Goal: Task Accomplishment & Management: Complete application form

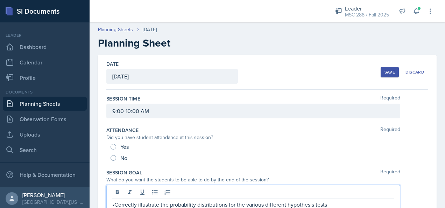
click at [35, 105] on link "Planning Sheets" at bounding box center [45, 103] width 84 height 14
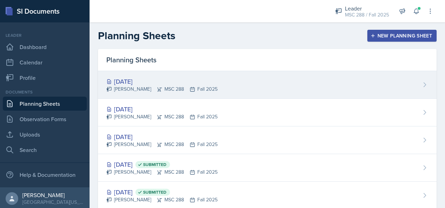
click at [122, 81] on div "[DATE]" at bounding box center [161, 81] width 111 height 9
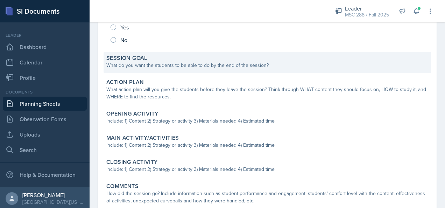
scroll to position [106, 0]
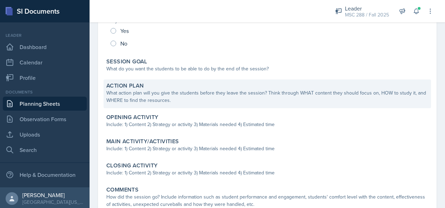
click at [154, 90] on div "What action plan will you give the students before they leave the session? Thin…" at bounding box center [267, 96] width 322 height 15
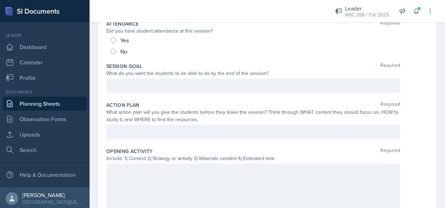
click at [155, 125] on div at bounding box center [253, 131] width 294 height 15
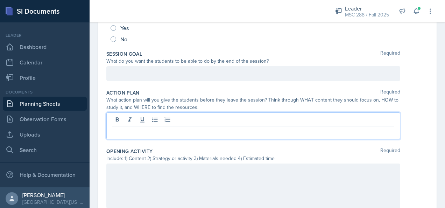
click at [165, 179] on div at bounding box center [253, 185] width 294 height 45
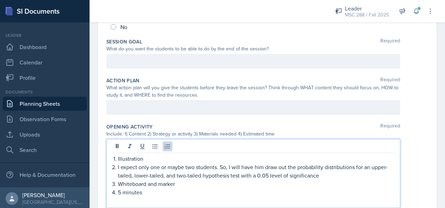
scroll to position [166, 0]
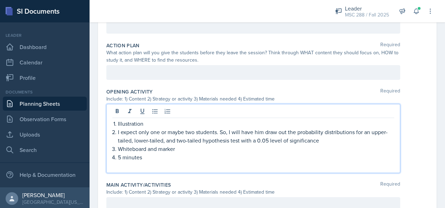
click at [137, 166] on p at bounding box center [253, 165] width 282 height 8
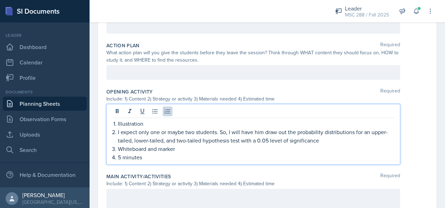
click at [220, 130] on p "I expect only one or maybe two students. So, I will have him draw out the proba…" at bounding box center [256, 136] width 276 height 17
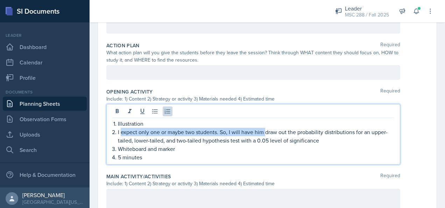
drag, startPoint x: 265, startPoint y: 131, endPoint x: 121, endPoint y: 134, distance: 144.1
click at [121, 134] on p "I expect only one or maybe two students. So, I will have him draw out the proba…" at bounding box center [256, 136] width 276 height 17
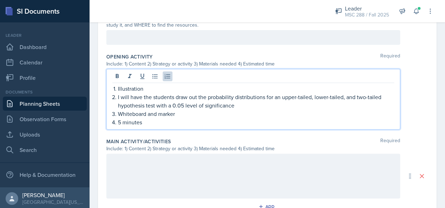
scroll to position [236, 0]
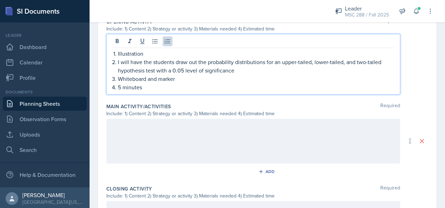
click at [134, 124] on div at bounding box center [253, 141] width 294 height 45
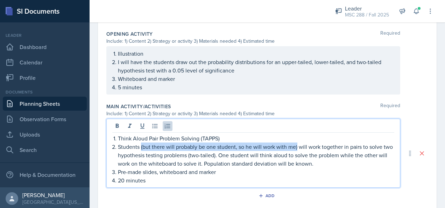
drag, startPoint x: 140, startPoint y: 145, endPoint x: 296, endPoint y: 148, distance: 155.9
click at [296, 148] on p "Students (but there will probably be one student, so he will work with me) will…" at bounding box center [256, 154] width 276 height 25
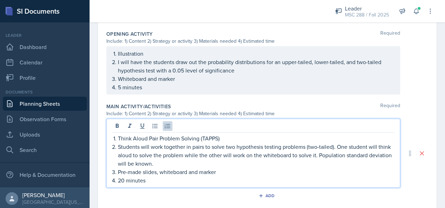
click at [233, 145] on p "Students will work together in pairs to solve two hypothesis testing problems (…" at bounding box center [256, 154] width 276 height 25
click at [300, 144] on p "Students will work together in pairs to solve 1 hypothesis testing problems (tw…" at bounding box center [256, 154] width 276 height 25
click at [344, 145] on p "Students will work together in pairs to solve 1 hypothesis testing problem whic…" at bounding box center [256, 154] width 276 height 25
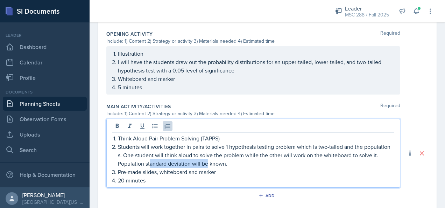
drag, startPoint x: 227, startPoint y: 162, endPoint x: 169, endPoint y: 163, distance: 57.7
click at [169, 163] on p "Students will work together in pairs to solve 1 hypothesis testing problem whic…" at bounding box center [256, 154] width 276 height 25
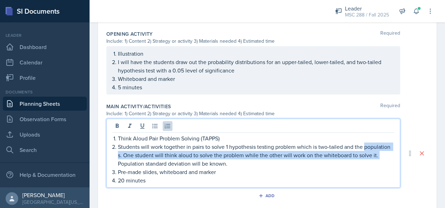
drag, startPoint x: 137, startPoint y: 162, endPoint x: 116, endPoint y: 152, distance: 23.1
click at [116, 152] on div "Think Aloud Pair Problem Solving (TAPPS) Students will work together in pairs t…" at bounding box center [253, 159] width 282 height 50
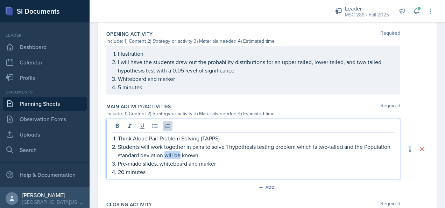
drag, startPoint x: 206, startPoint y: 154, endPoint x: 192, endPoint y: 151, distance: 14.3
click at [192, 151] on p "Students will work together in pairs to solve 1 hypothesis testing problem whic…" at bounding box center [256, 150] width 276 height 17
click at [156, 161] on p "Pre-made slides, whiteboard and marker" at bounding box center [256, 163] width 276 height 8
click at [122, 171] on p "20 minutes" at bounding box center [256, 171] width 276 height 8
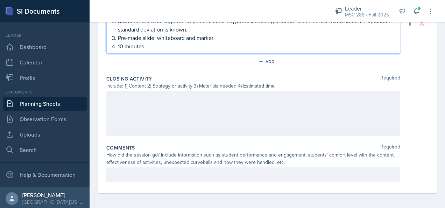
scroll to position [279, 0]
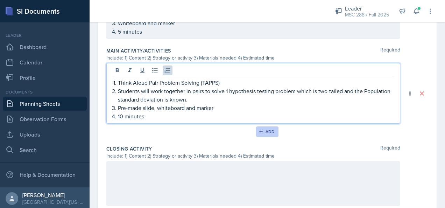
click at [266, 132] on div "Add" at bounding box center [267, 132] width 15 height 6
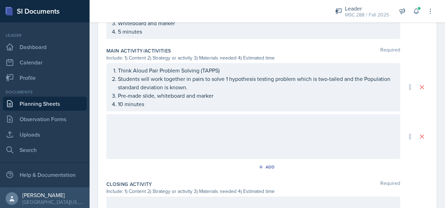
click at [158, 129] on div at bounding box center [253, 136] width 294 height 45
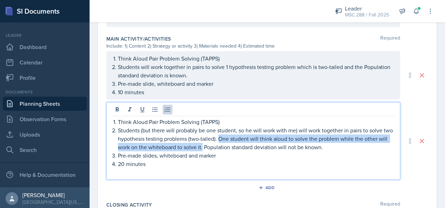
drag, startPoint x: 229, startPoint y: 136, endPoint x: 211, endPoint y: 146, distance: 20.5
click at [211, 146] on p "Students (but there will probably be one student, so he will work with me) will…" at bounding box center [256, 138] width 276 height 25
copy p "One student will think aloud to solve the problem while the other will work on …"
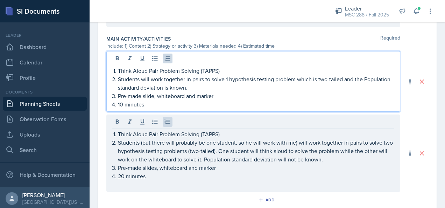
click at [229, 75] on p "Students will work together in pairs to solve 1 hypothesis testing problem whic…" at bounding box center [256, 83] width 276 height 17
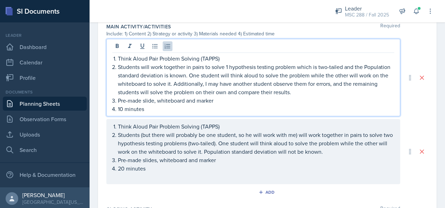
click at [234, 83] on p "Students will work together in pairs to solve 1 hypothesis testing problem whic…" at bounding box center [256, 80] width 276 height 34
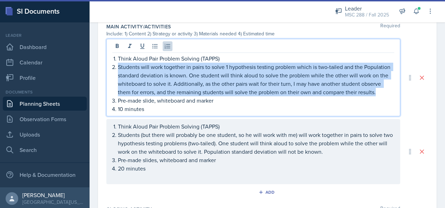
drag, startPoint x: 117, startPoint y: 65, endPoint x: 379, endPoint y: 96, distance: 263.3
click at [379, 96] on p "Students will work together in pairs to solve 1 hypothesis testing problem whic…" at bounding box center [256, 80] width 276 height 34
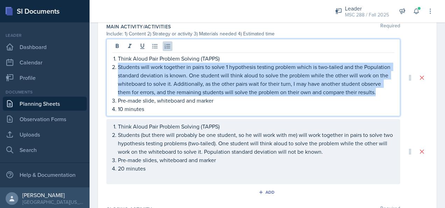
copy p "Students will work together in pairs to solve 1 hypothesis testing problem whic…"
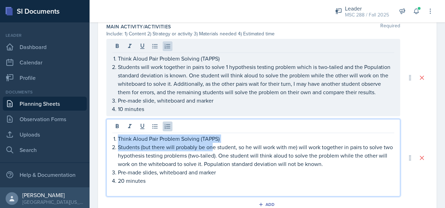
drag, startPoint x: 118, startPoint y: 142, endPoint x: 213, endPoint y: 157, distance: 96.2
click at [213, 157] on p "Students (but there will probably be one student, so he will work with me) will…" at bounding box center [256, 155] width 276 height 25
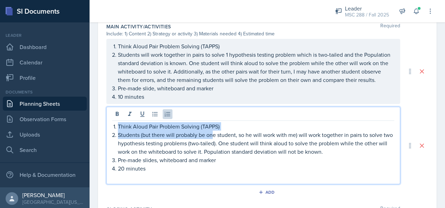
scroll to position [291, 0]
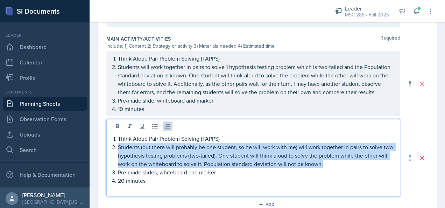
drag, startPoint x: 335, startPoint y: 170, endPoint x: 116, endPoint y: 156, distance: 219.6
click at [118, 156] on li "Students (but there will probably be one student, so he will work with me) will…" at bounding box center [256, 155] width 276 height 25
paste div
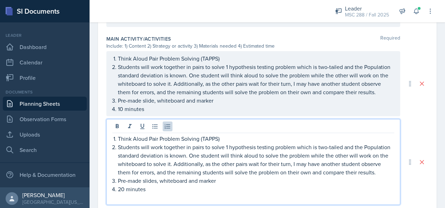
click at [228, 155] on p "Students will work together in pairs to solve 1 hypothesis testing problem whic…" at bounding box center [256, 160] width 276 height 34
click at [296, 153] on p "Students will work together in pairs to solve 3 hypothesis testing problem whic…" at bounding box center [256, 160] width 276 height 34
click at [320, 154] on p "Students will work together in pairs to solve 3 hypothesis testing problems whi…" at bounding box center [256, 160] width 276 height 34
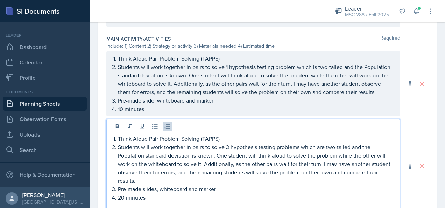
click at [196, 160] on p "Students will work together in pairs to solve 3 hypothesis testing problems whi…" at bounding box center [256, 164] width 276 height 42
drag, startPoint x: 350, startPoint y: 153, endPoint x: 307, endPoint y: 155, distance: 42.7
click at [307, 155] on p "Students will work together in pairs to solve 3 hypothesis testing problems whi…" at bounding box center [256, 164] width 276 height 42
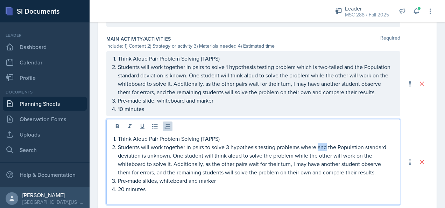
drag, startPoint x: 327, startPoint y: 153, endPoint x: 317, endPoint y: 155, distance: 9.8
click at [317, 155] on p "Students will work together in pairs to solve 3 hypothesis testing problems whe…" at bounding box center [256, 160] width 276 height 34
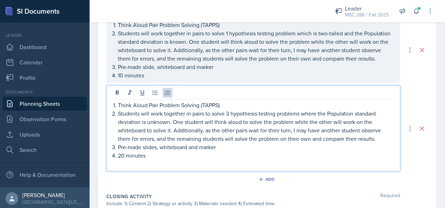
scroll to position [326, 0]
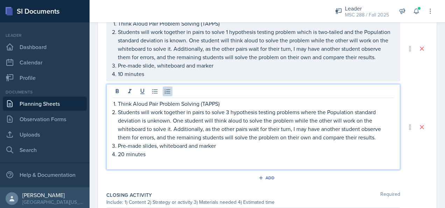
drag, startPoint x: 122, startPoint y: 160, endPoint x: 127, endPoint y: 162, distance: 5.4
click at [122, 158] on p "20 minutes" at bounding box center [256, 154] width 276 height 8
click at [266, 180] on div "Add" at bounding box center [267, 178] width 15 height 6
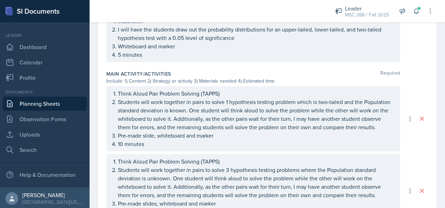
scroll to position [268, 0]
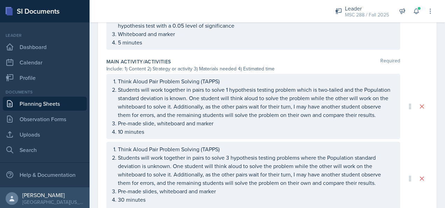
click at [120, 46] on p "5 minutes" at bounding box center [256, 42] width 276 height 8
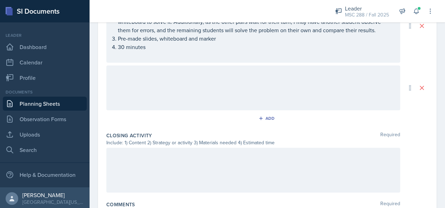
scroll to position [443, 0]
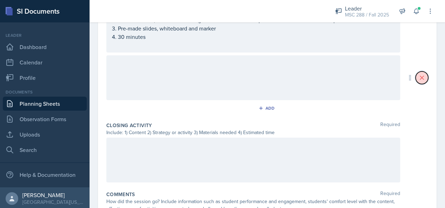
click at [419, 81] on icon at bounding box center [421, 77] width 7 height 7
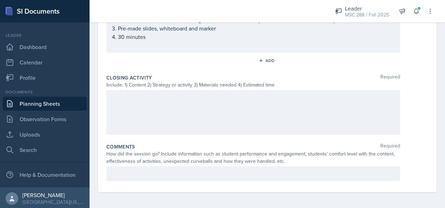
click at [234, 109] on div at bounding box center [253, 112] width 294 height 45
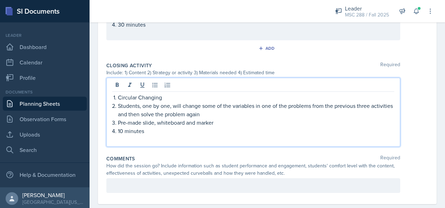
click at [151, 143] on p at bounding box center [253, 139] width 282 height 8
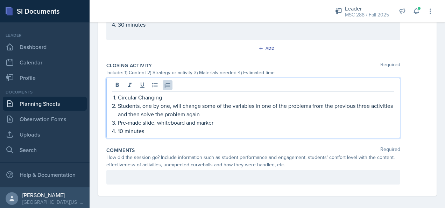
click at [368, 111] on p "Students, one by one, will change some of the variables in one of the problems …" at bounding box center [256, 109] width 276 height 17
click at [154, 127] on p "Pre-made slide, whiteboard and marker" at bounding box center [256, 122] width 276 height 8
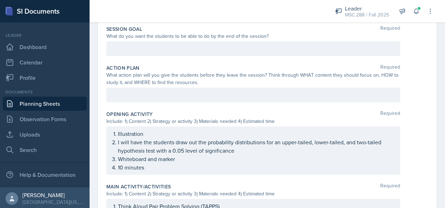
scroll to position [128, 0]
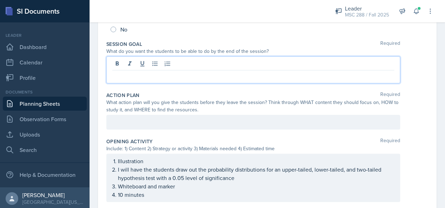
click at [153, 63] on div at bounding box center [253, 69] width 294 height 27
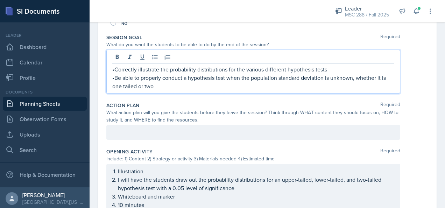
scroll to position [120, 0]
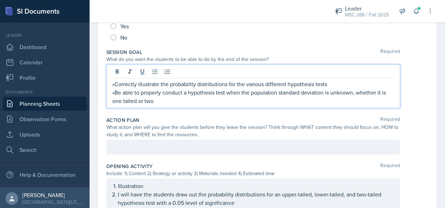
click at [215, 146] on p at bounding box center [253, 147] width 282 height 8
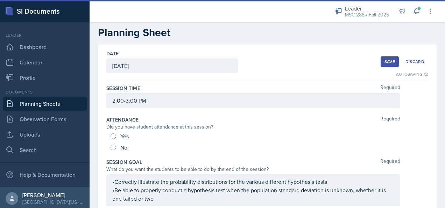
scroll to position [6, 0]
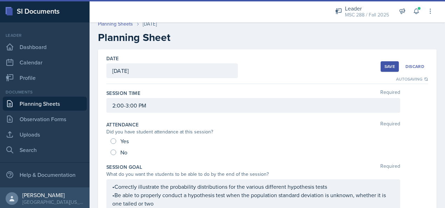
click at [380, 67] on button "Save" at bounding box center [389, 66] width 18 height 10
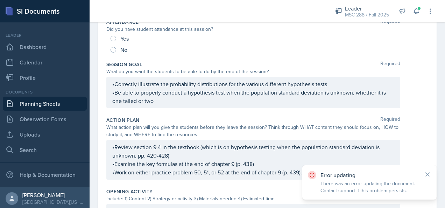
scroll to position [110, 0]
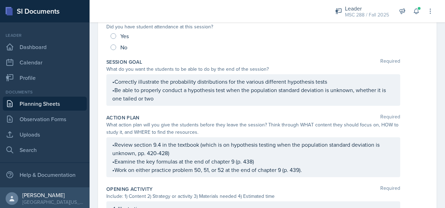
click at [55, 102] on link "Planning Sheets" at bounding box center [45, 103] width 84 height 14
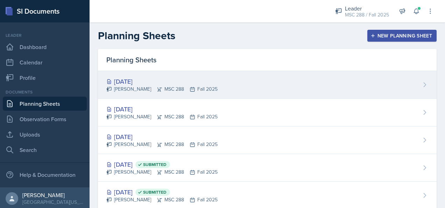
click at [142, 82] on div "[DATE]" at bounding box center [161, 81] width 111 height 9
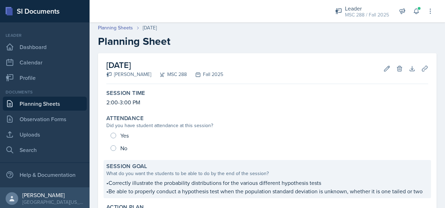
scroll to position [70, 0]
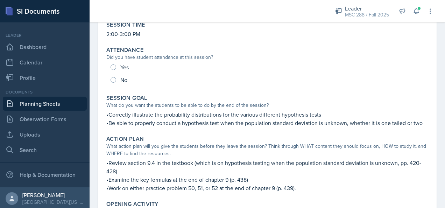
click at [52, 101] on link "Planning Sheets" at bounding box center [45, 103] width 84 height 14
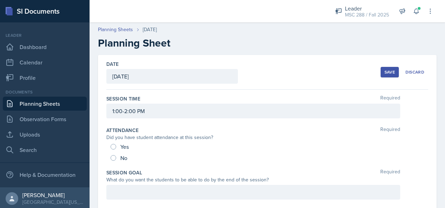
scroll to position [357, 0]
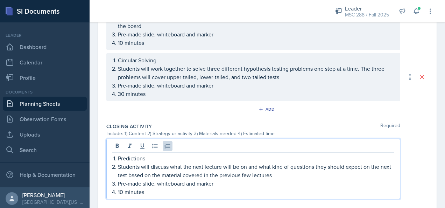
click at [180, 114] on div "Add" at bounding box center [267, 110] width 322 height 13
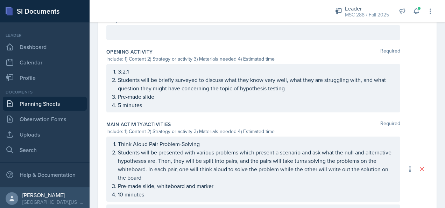
scroll to position [287, 0]
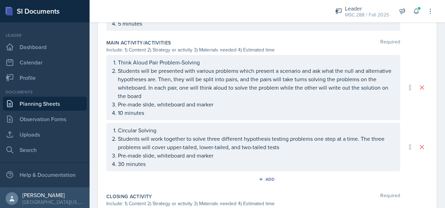
click at [33, 105] on link "Planning Sheets" at bounding box center [45, 103] width 84 height 14
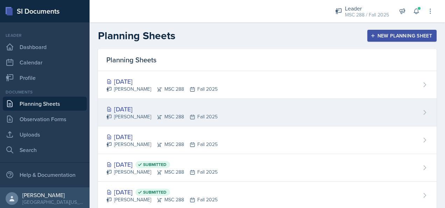
click at [132, 110] on div "[DATE]" at bounding box center [161, 108] width 111 height 9
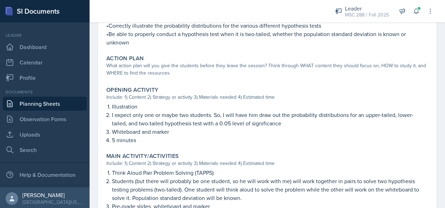
scroll to position [175, 0]
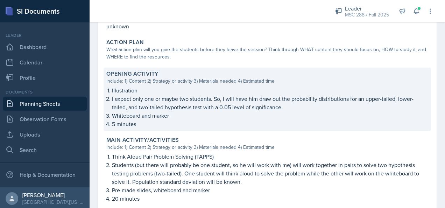
click at [143, 94] on p "Illustration" at bounding box center [270, 90] width 316 height 8
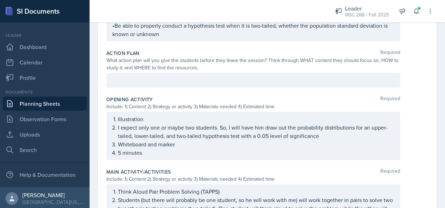
scroll to position [199, 0]
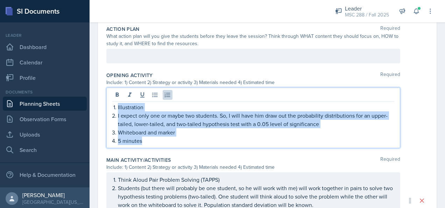
drag, startPoint x: 117, startPoint y: 93, endPoint x: 164, endPoint y: 137, distance: 64.8
click at [164, 137] on ol "Illustration I expect only one or maybe two students. So, I will have him draw …" at bounding box center [256, 124] width 276 height 42
copy ol "Illustration I expect only one or maybe two students. So, I will have him draw …"
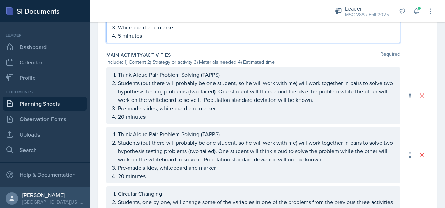
scroll to position [316, 0]
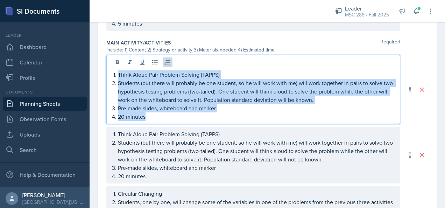
drag, startPoint x: 119, startPoint y: 72, endPoint x: 182, endPoint y: 116, distance: 77.9
click at [182, 116] on ol "Think Aloud Pair Problem Solving (TAPPS) Students (but there will probably be o…" at bounding box center [256, 95] width 276 height 50
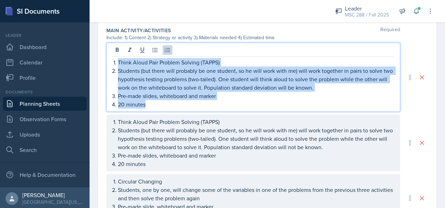
scroll to position [304, 0]
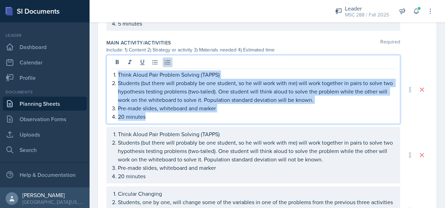
copy ol "Think Aloud Pair Problem Solving (TAPPS) Students (but there will probably be o…"
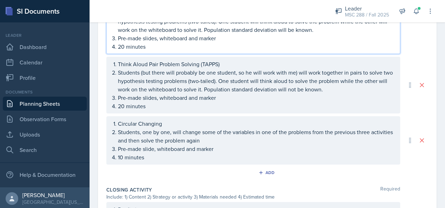
scroll to position [386, 0]
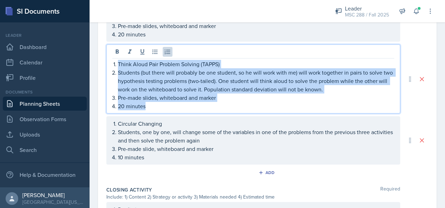
drag, startPoint x: 117, startPoint y: 60, endPoint x: 176, endPoint y: 101, distance: 71.7
click at [176, 101] on ol "Think Aloud Pair Problem Solving (TAPPS) Students (but there will probably be o…" at bounding box center [256, 85] width 276 height 50
copy ol "Think Aloud Pair Problem Solving (TAPPS) Students (but there will probably be o…"
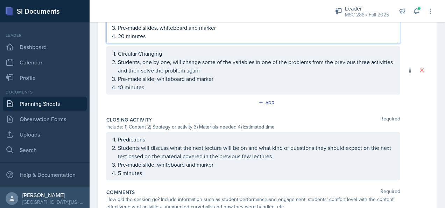
scroll to position [456, 0]
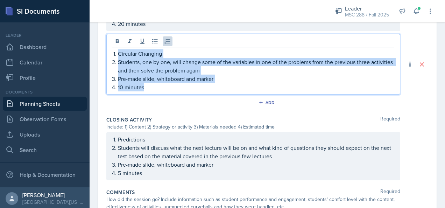
drag, startPoint x: 118, startPoint y: 51, endPoint x: 162, endPoint y: 84, distance: 54.2
click at [162, 84] on ol "Circular Changing Students, one by one, will change some of the variables in on…" at bounding box center [256, 70] width 276 height 42
copy ol "Circular Changing Students, one by one, will change some of the variables in on…"
